Goal: Task Accomplishment & Management: Use online tool/utility

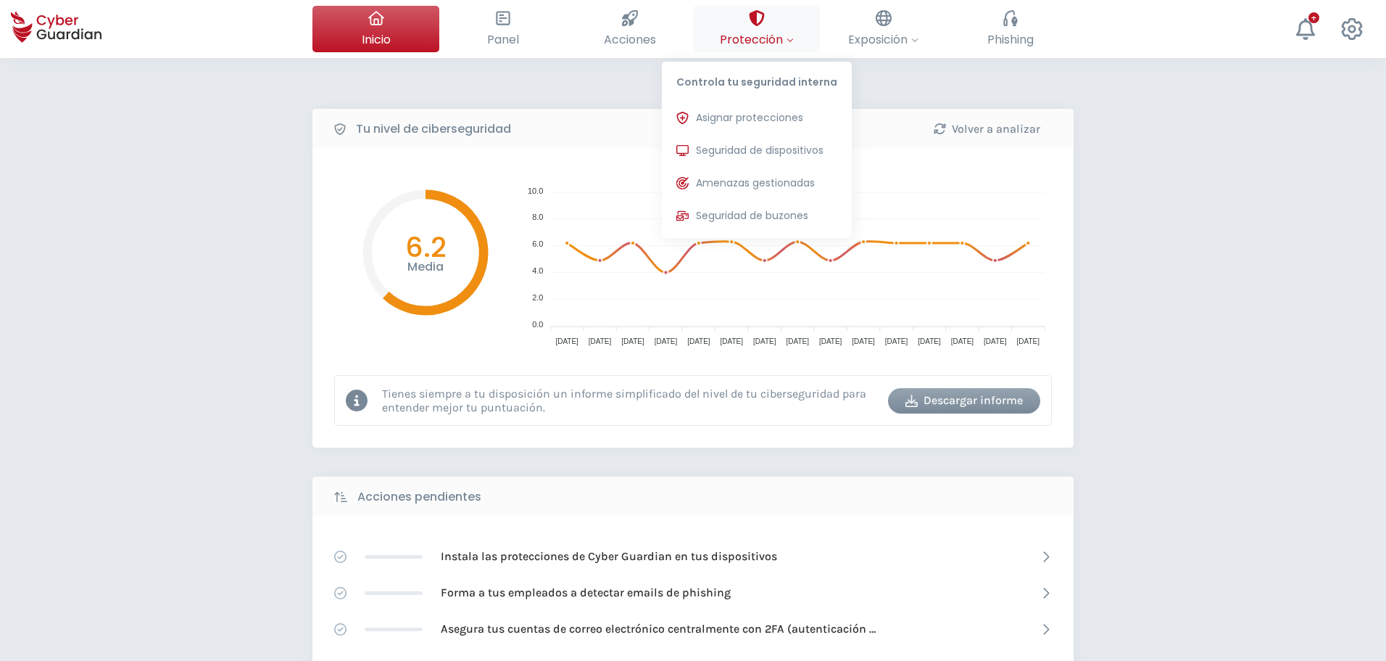
click at [764, 28] on div at bounding box center [757, 18] width 16 height 25
click at [764, 117] on span "Asignar protecciones" at bounding box center [749, 117] width 107 height 15
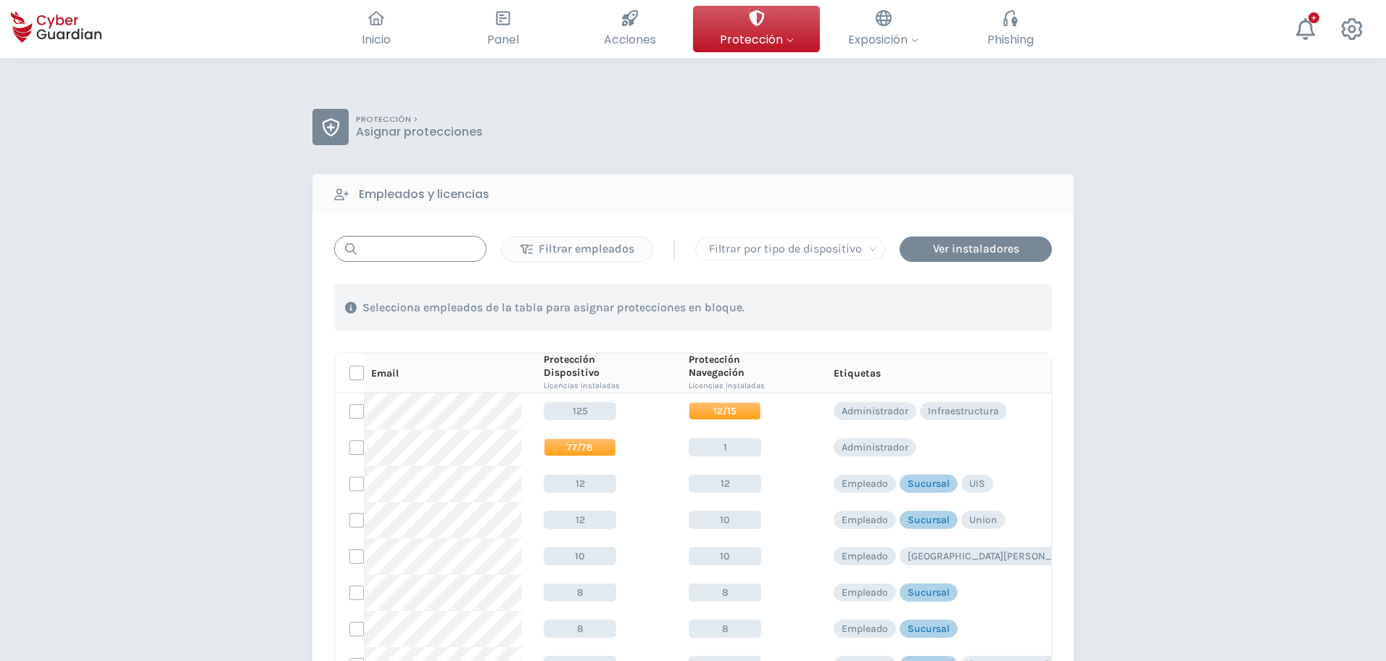
click at [414, 246] on input "text" at bounding box center [410, 249] width 152 height 26
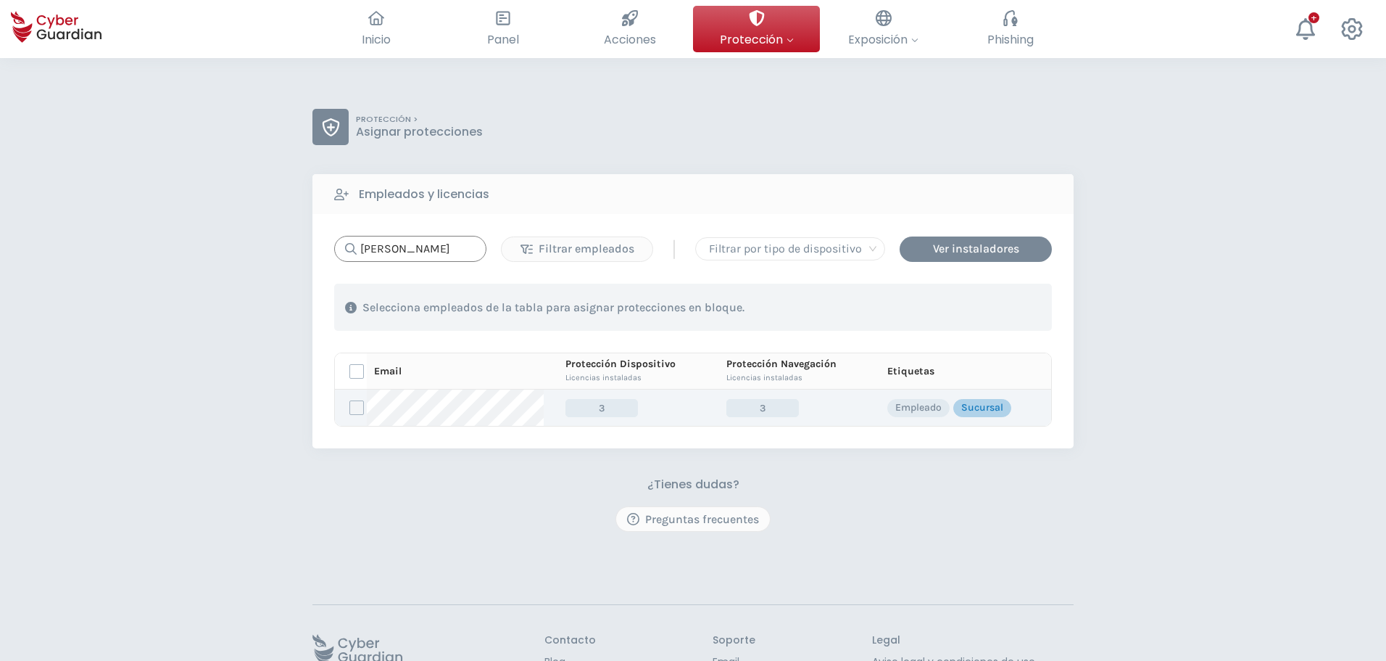
type input "[PERSON_NAME]"
click at [355, 405] on label at bounding box center [357, 407] width 15 height 15
click at [350, 405] on input "checkbox" at bounding box center [350, 407] width 0 height 13
click at [933, 311] on div "Asignar protecciones" at bounding box center [963, 307] width 131 height 17
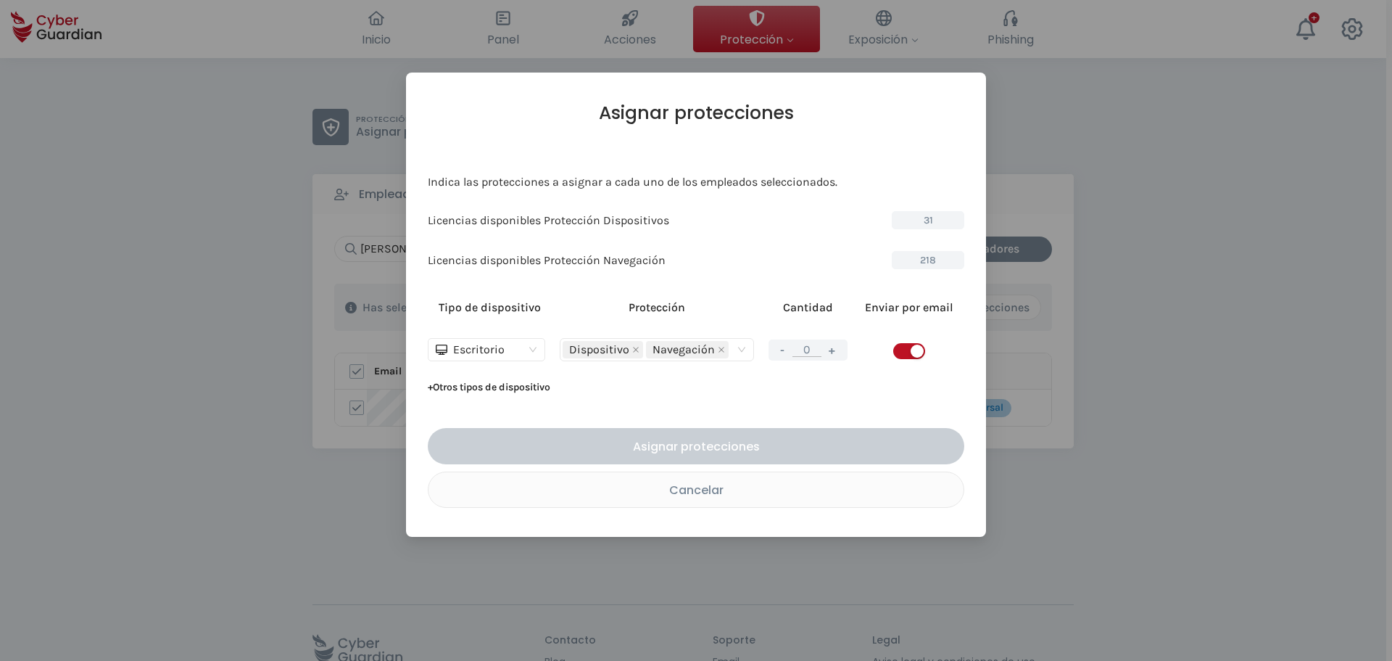
click at [835, 354] on button "+" at bounding box center [832, 350] width 17 height 18
type input "1"
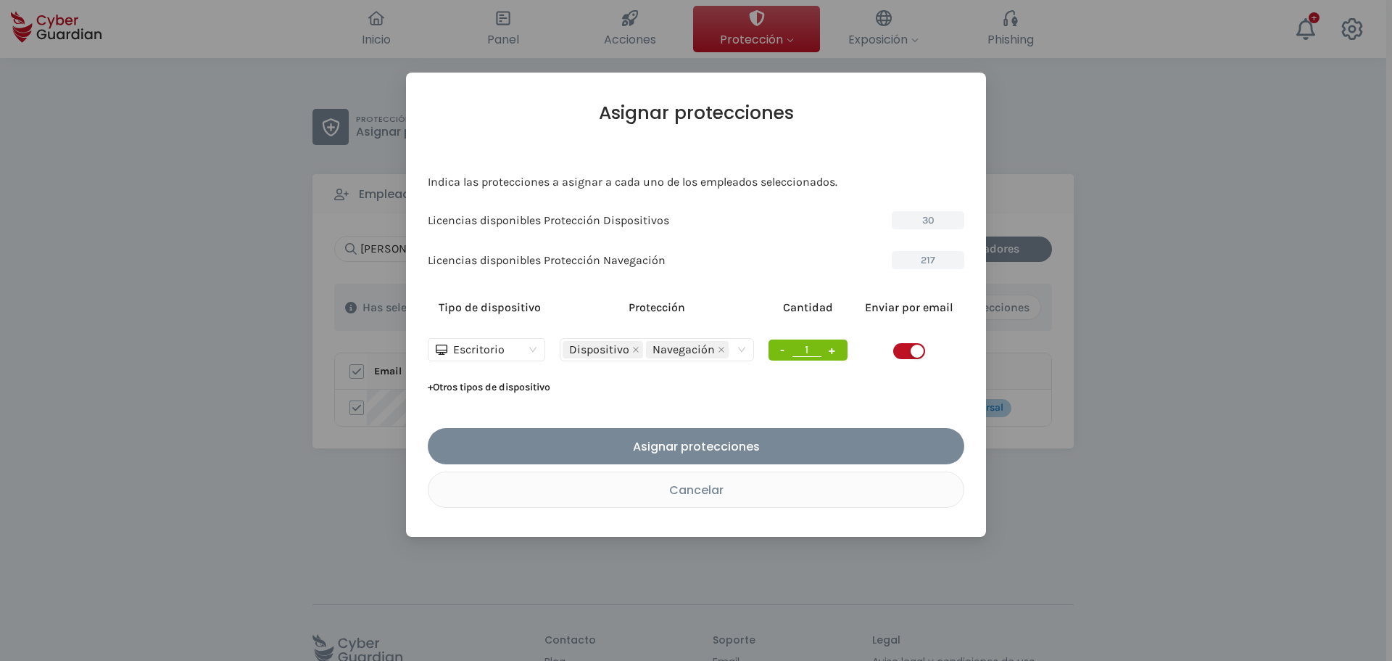
click at [898, 350] on span "button" at bounding box center [909, 351] width 32 height 16
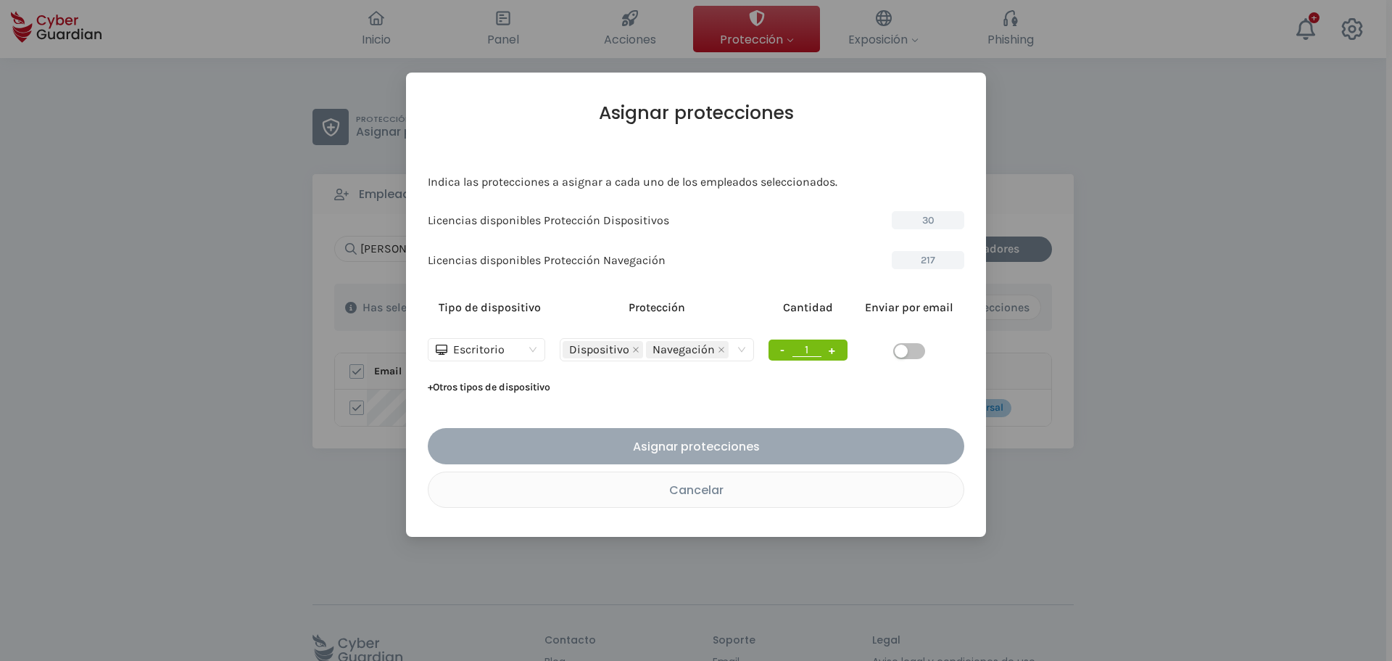
click at [751, 447] on div "Asignar protecciones" at bounding box center [696, 446] width 515 height 18
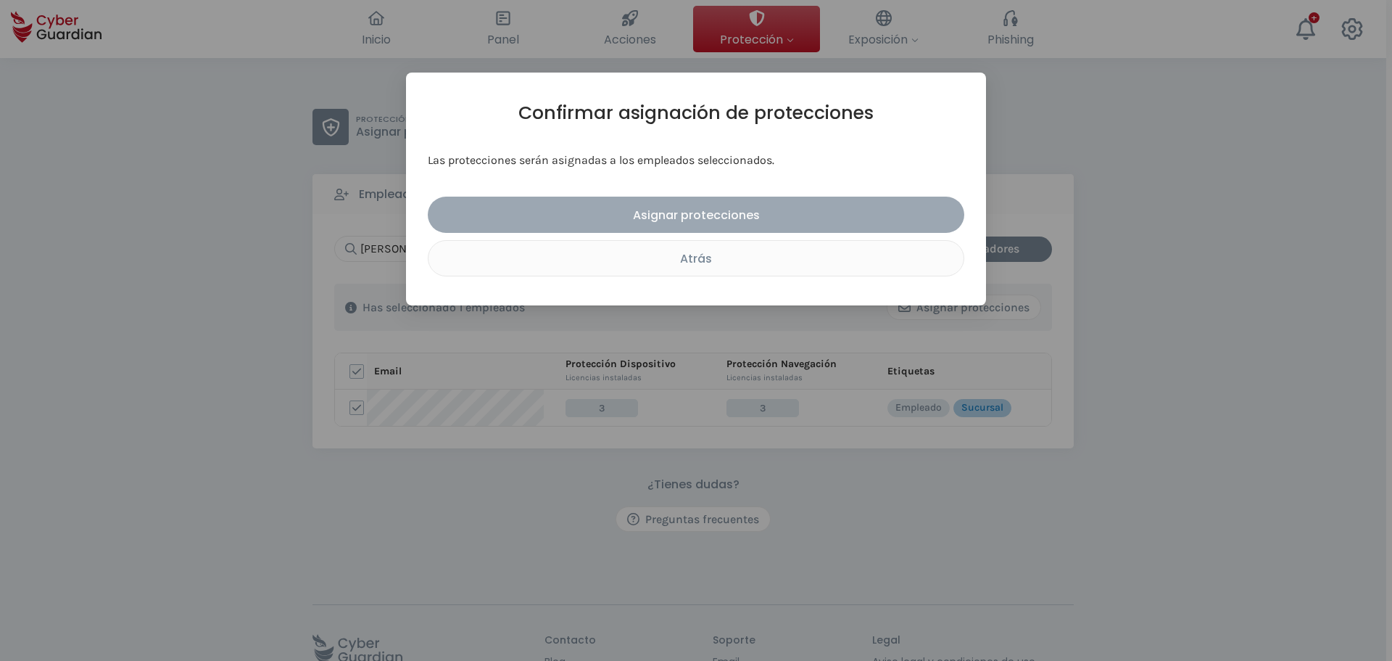
click at [724, 218] on div "Asignar protecciones" at bounding box center [696, 215] width 515 height 18
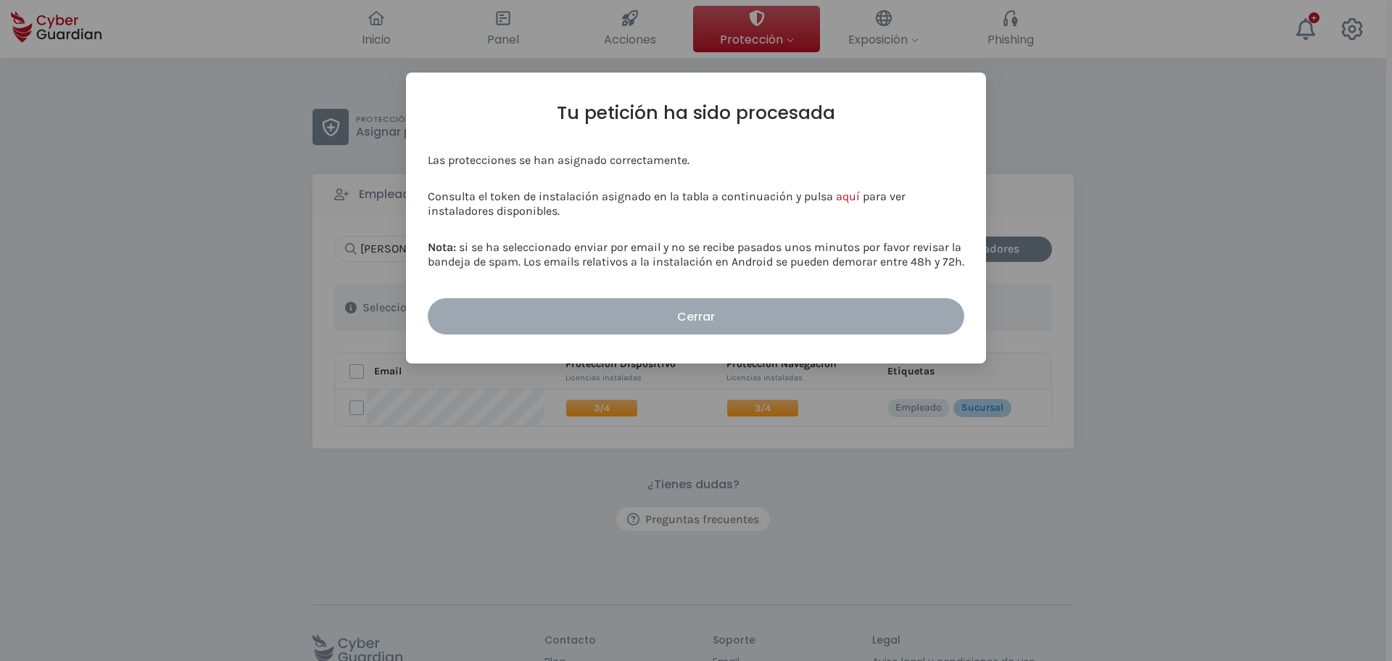
click at [695, 312] on div "Cerrar" at bounding box center [696, 316] width 515 height 18
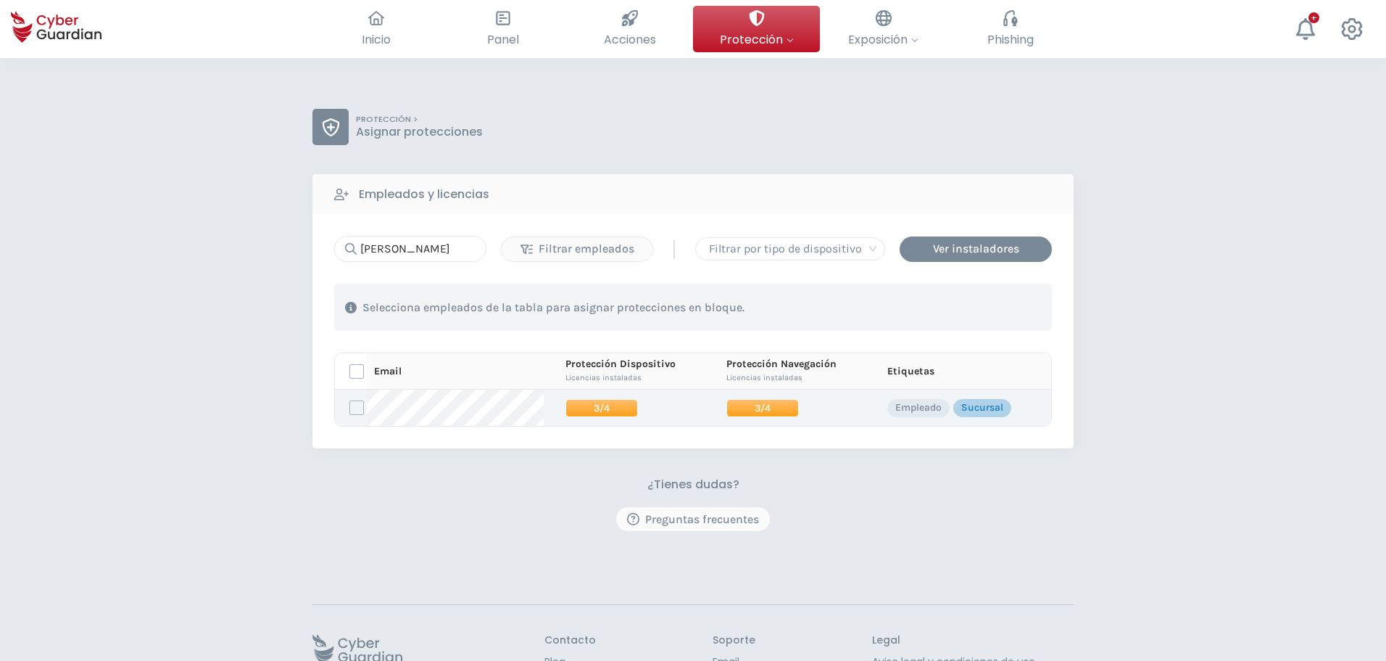
click at [754, 400] on span "3/4" at bounding box center [763, 408] width 73 height 18
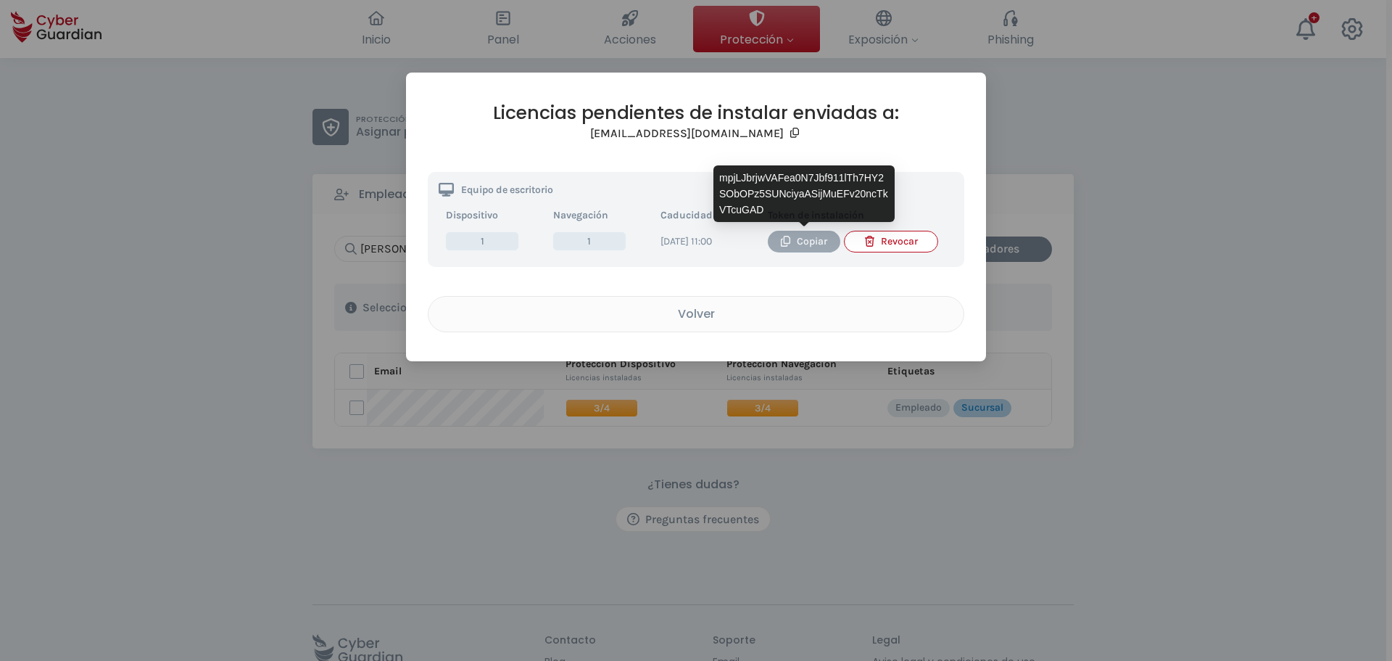
click at [814, 243] on div "Copiar" at bounding box center [804, 241] width 51 height 16
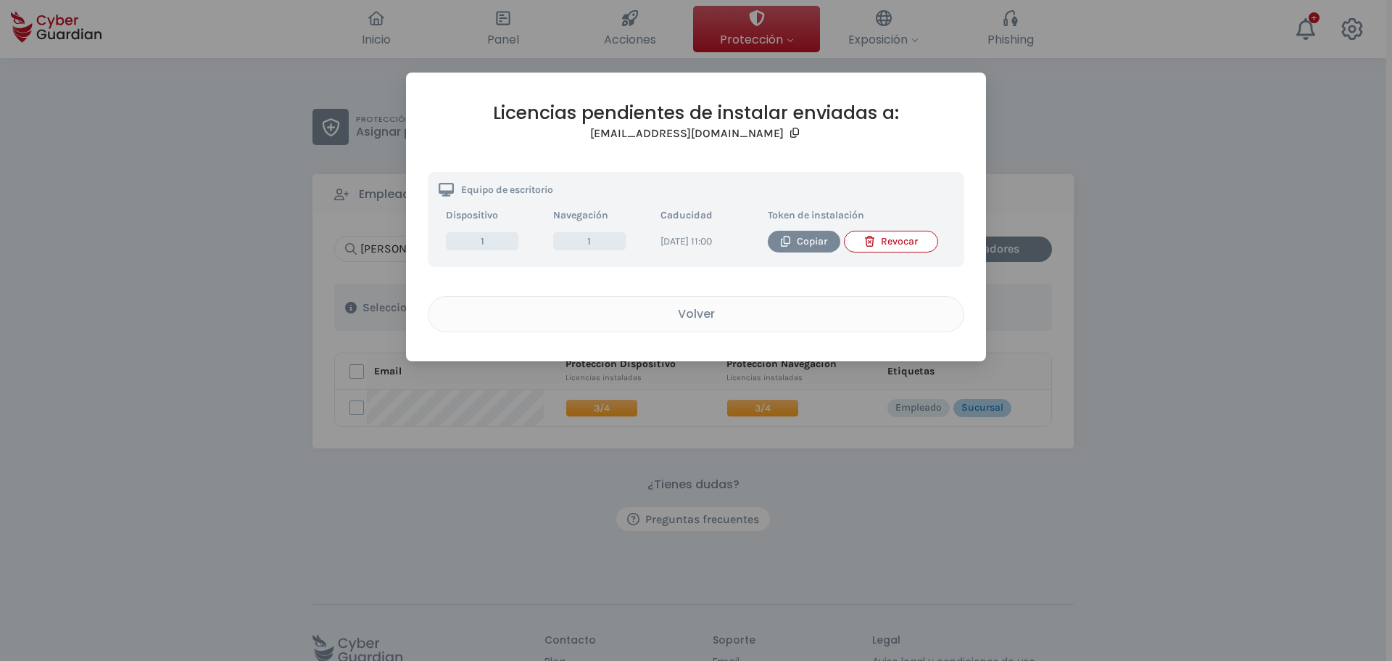
click at [695, 323] on div "Volver" at bounding box center [695, 314] width 513 height 18
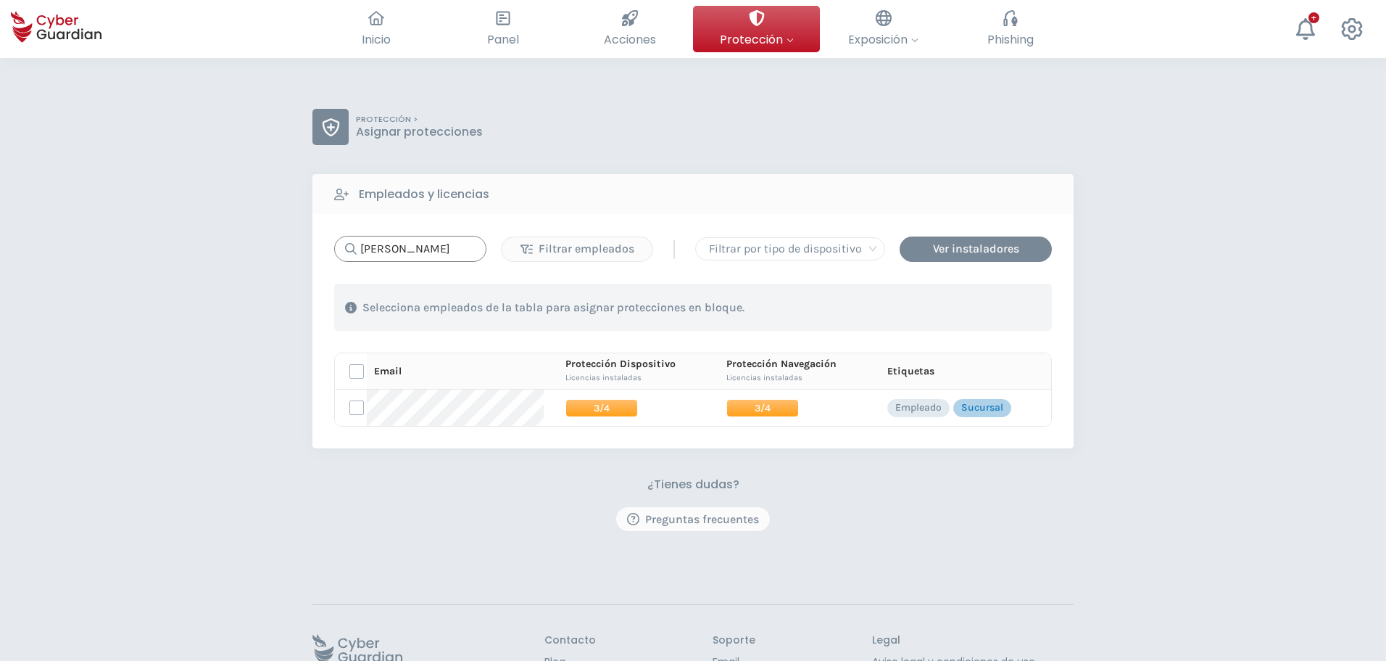
drag, startPoint x: 344, startPoint y: 245, endPoint x: 334, endPoint y: 245, distance: 9.4
click at [337, 245] on div "[PERSON_NAME]" at bounding box center [410, 249] width 152 height 26
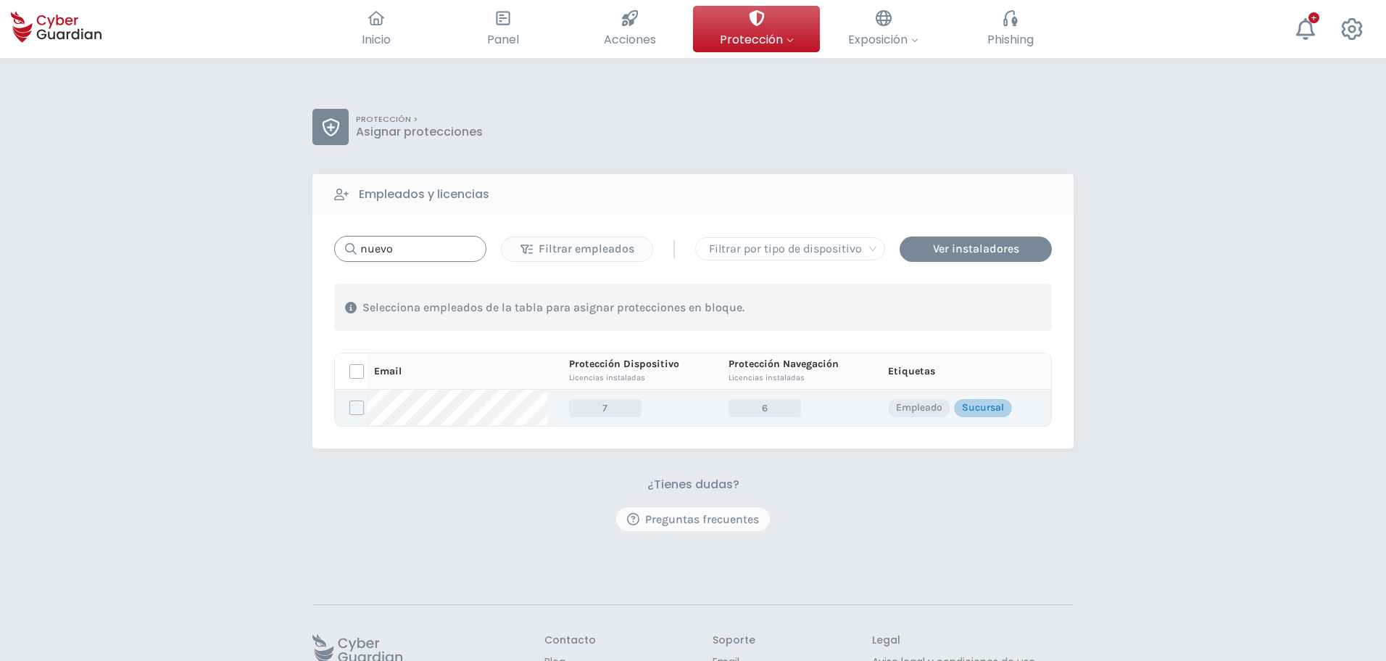
type input "nuevo"
click at [351, 408] on label at bounding box center [357, 407] width 15 height 15
click at [350, 408] on input "checkbox" at bounding box center [350, 407] width 0 height 13
click at [954, 309] on div "Asignar protecciones" at bounding box center [963, 307] width 131 height 17
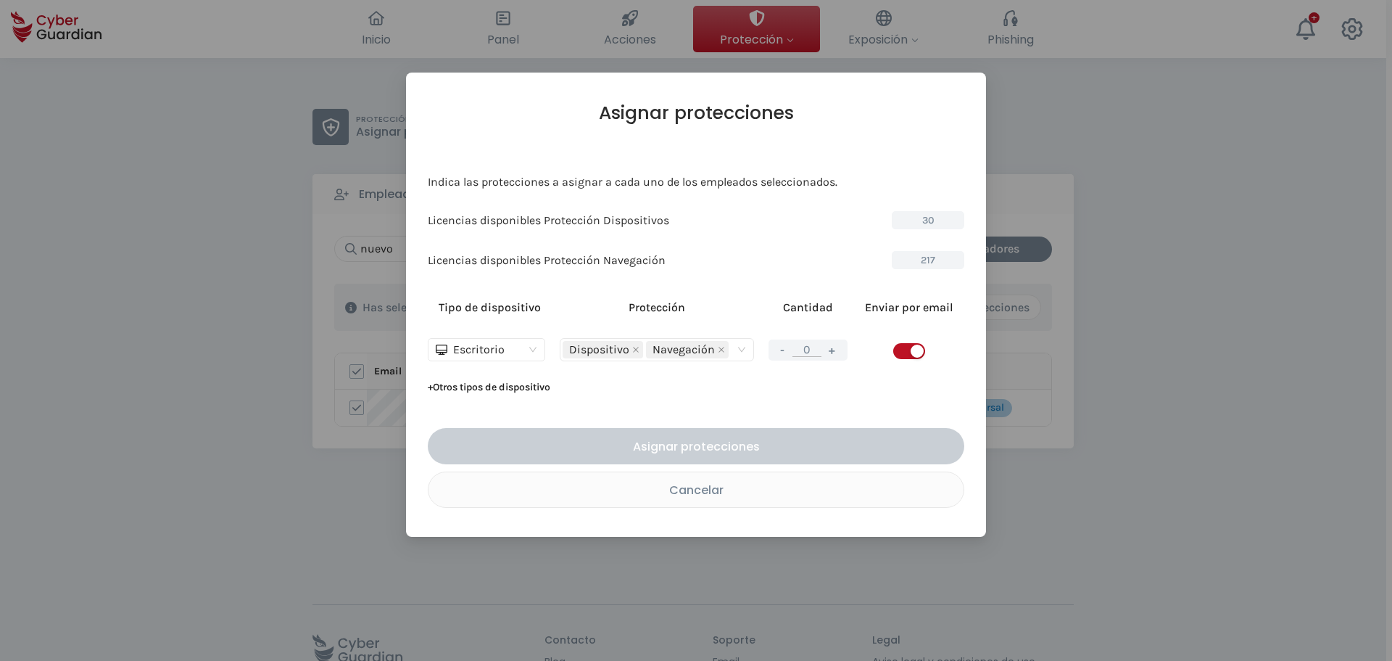
click at [838, 355] on button "+" at bounding box center [832, 350] width 17 height 18
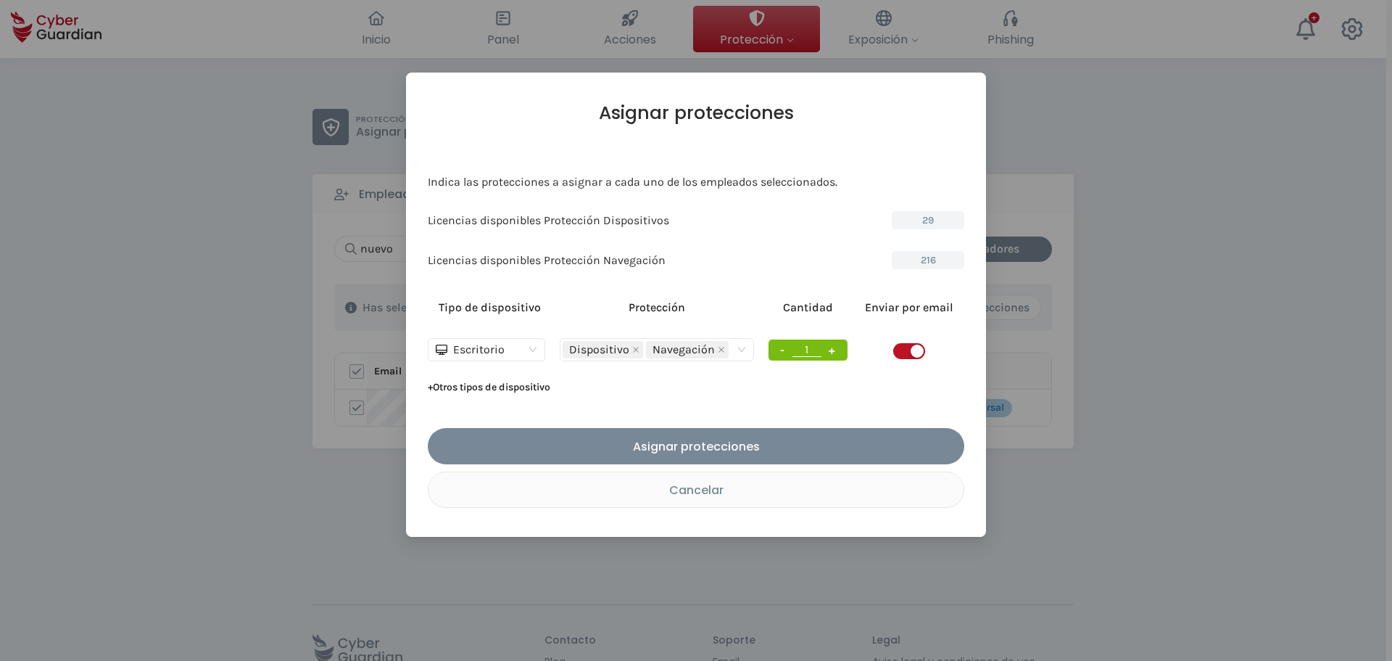
click at [838, 355] on button "+" at bounding box center [832, 350] width 17 height 18
type input "2"
click at [894, 350] on span "button" at bounding box center [909, 351] width 32 height 16
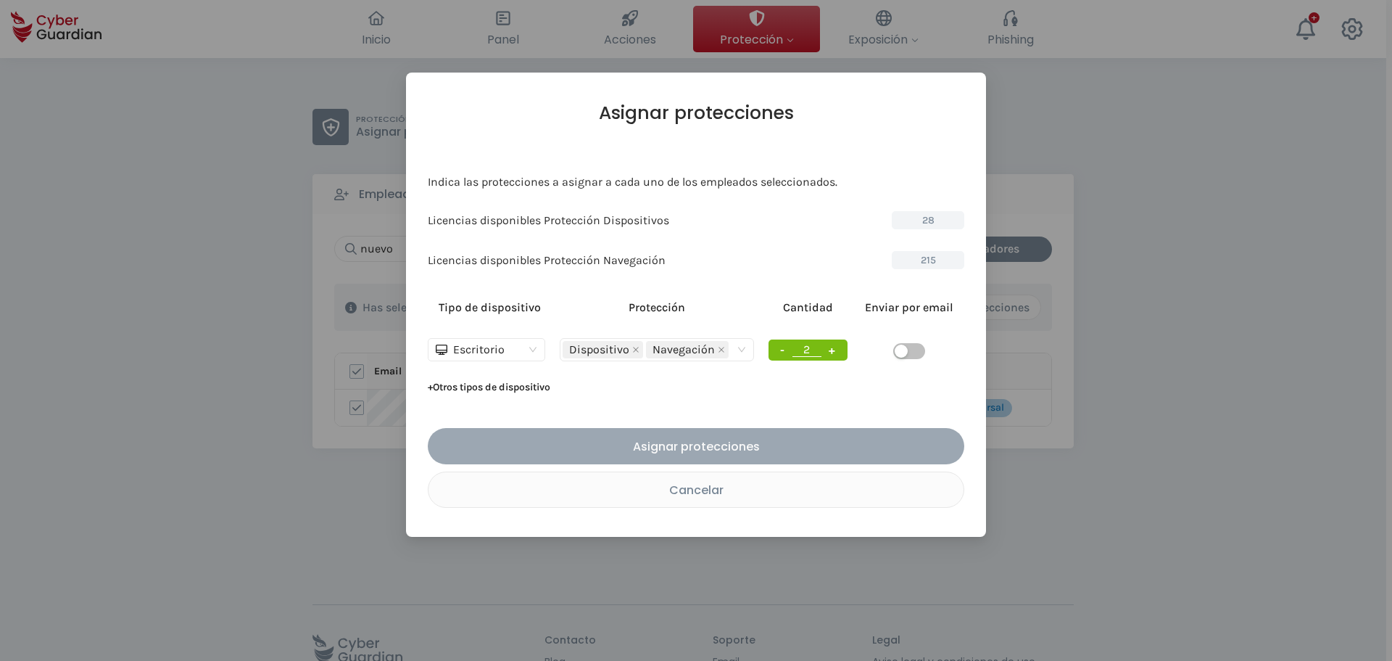
click at [694, 452] on div "Asignar protecciones" at bounding box center [696, 446] width 515 height 18
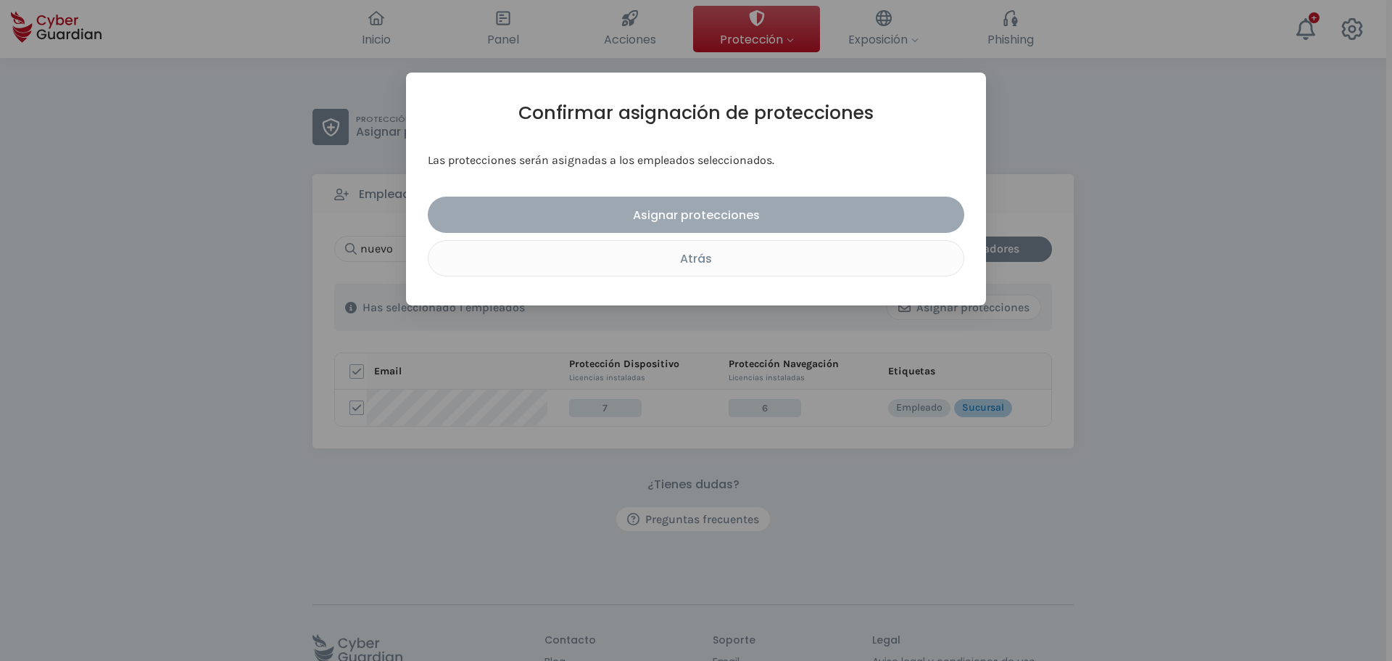
click at [719, 218] on div "Asignar protecciones" at bounding box center [696, 215] width 515 height 18
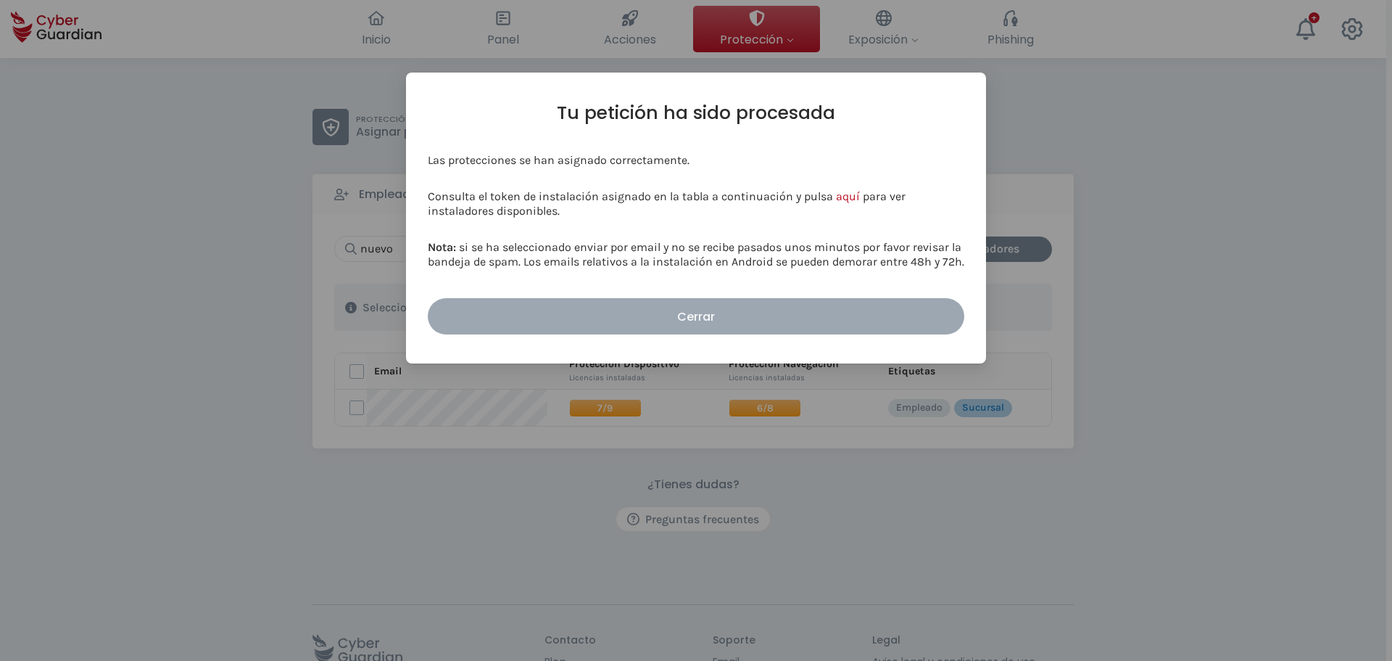
click at [729, 318] on div "Cerrar" at bounding box center [696, 316] width 515 height 18
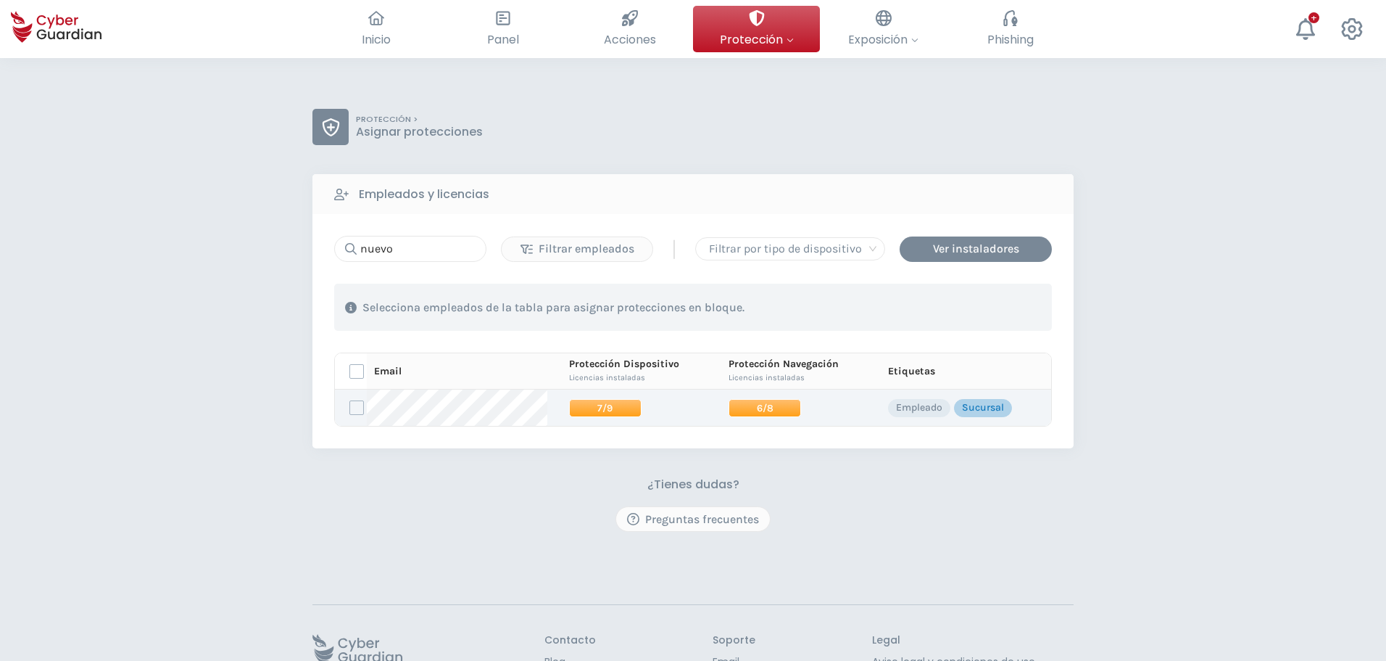
click at [751, 404] on span "6/8" at bounding box center [765, 408] width 73 height 18
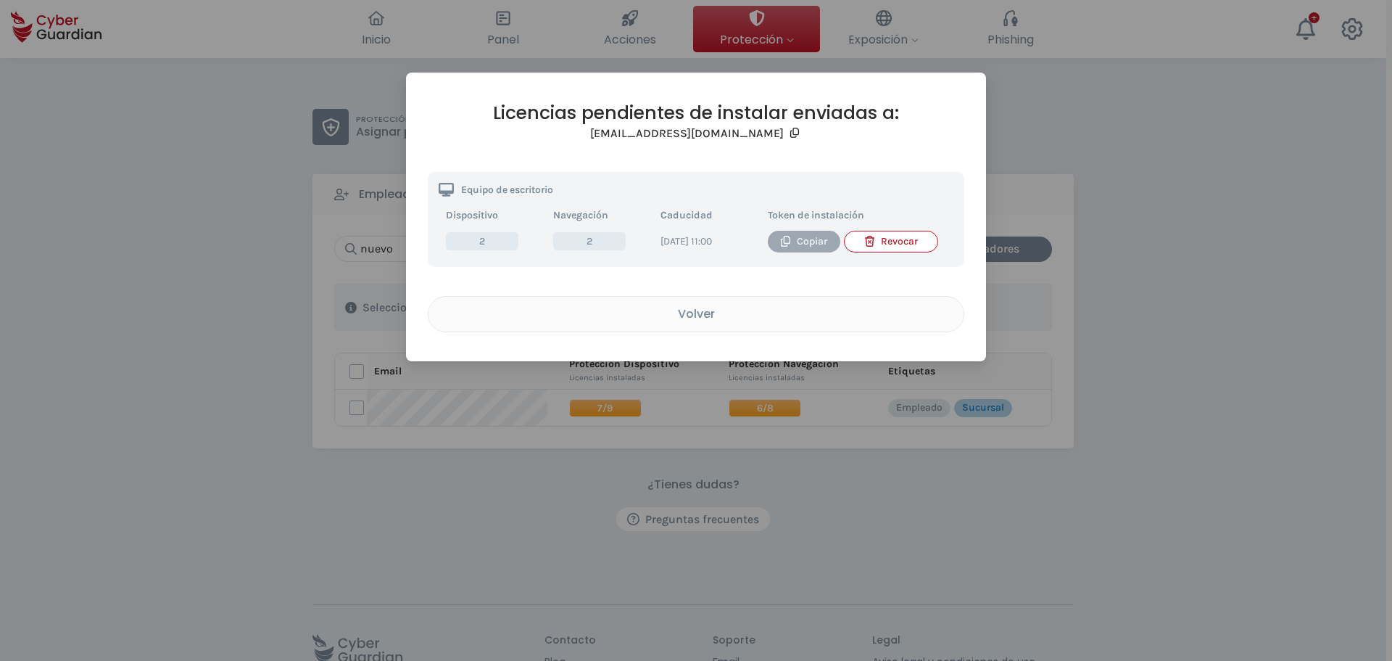
click at [801, 240] on div "Copiar" at bounding box center [804, 241] width 51 height 16
click at [809, 238] on div "Copiar" at bounding box center [804, 241] width 51 height 16
click at [680, 320] on div "Volver" at bounding box center [695, 314] width 513 height 18
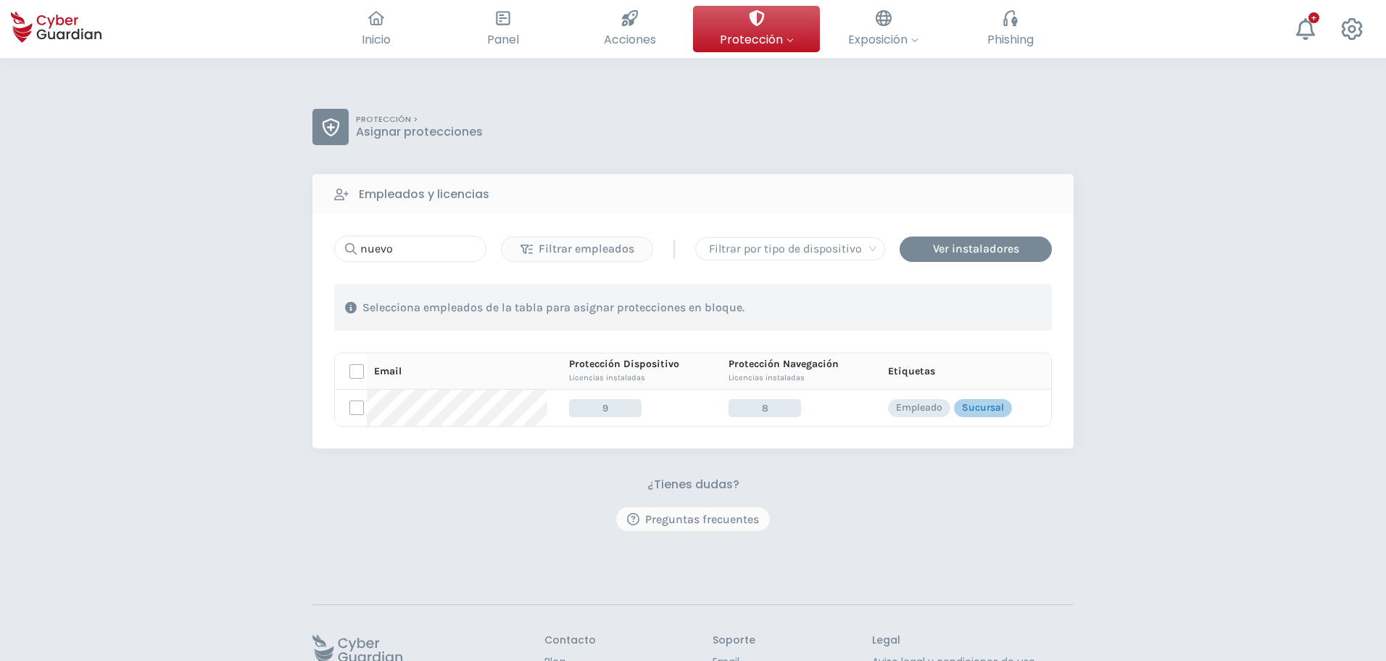
click at [437, 506] on div "¿Tienes dudas? Preguntas frecuentes" at bounding box center [693, 504] width 761 height 54
